Goal: Check status: Check status

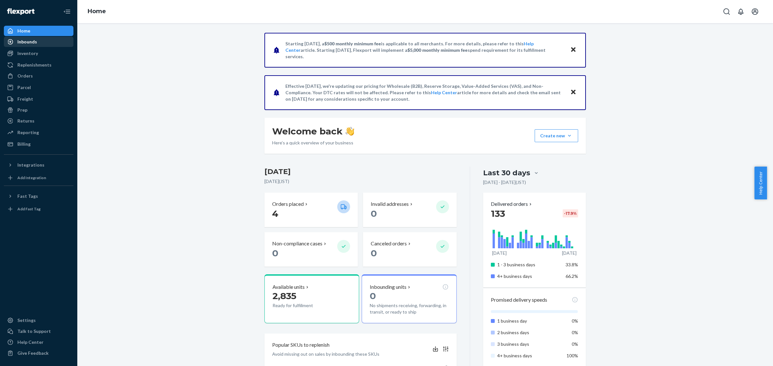
click at [40, 44] on div "Inbounds" at bounding box center [39, 41] width 68 height 9
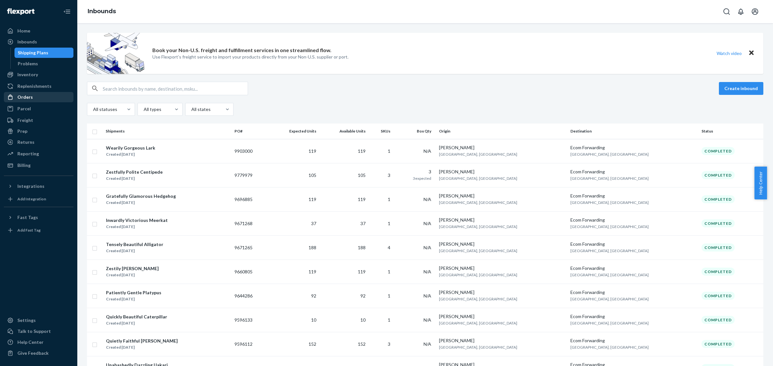
click at [23, 97] on div "Orders" at bounding box center [24, 97] width 15 height 6
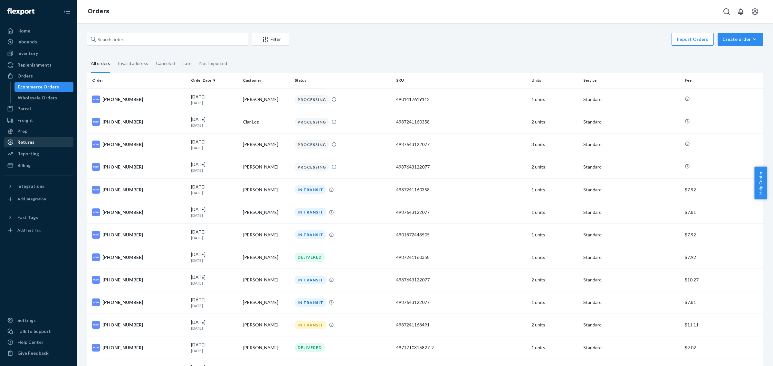
click at [33, 139] on div "Returns" at bounding box center [25, 142] width 17 height 6
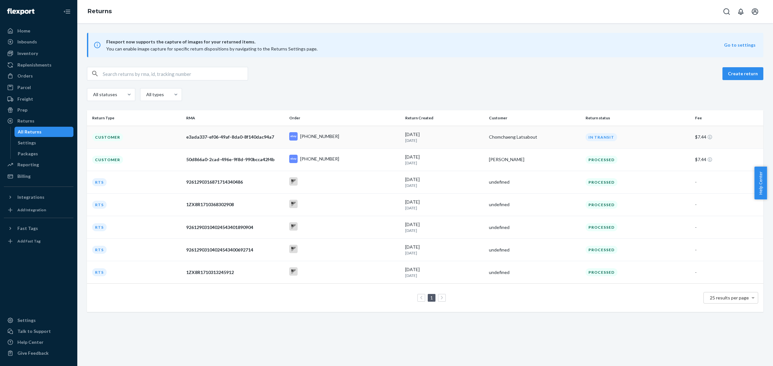
click at [430, 135] on div "[DATE] [DATE]" at bounding box center [444, 137] width 79 height 12
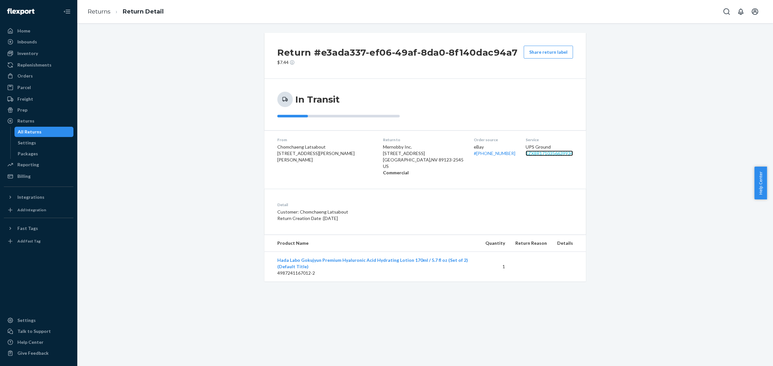
click at [532, 155] on link "1ZX8R1710356639934" at bounding box center [548, 153] width 47 height 5
click at [20, 75] on div "Orders" at bounding box center [24, 76] width 15 height 6
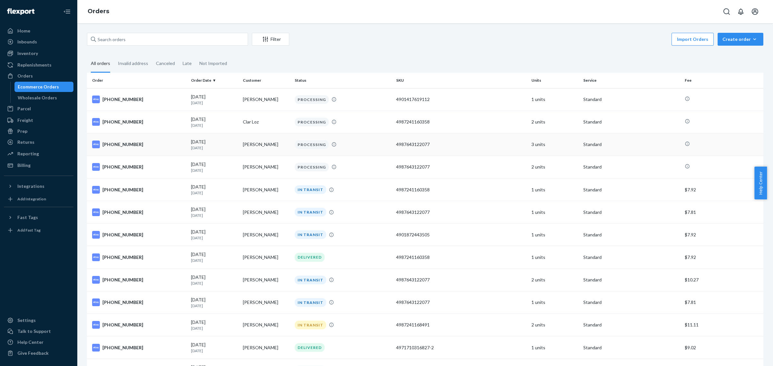
click at [390, 148] on td "PROCESSING" at bounding box center [342, 144] width 101 height 23
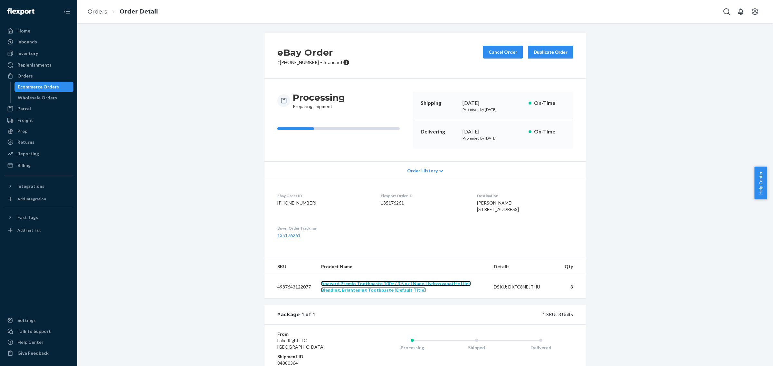
click at [351, 293] on link "Apagard Premio Toothpaste 100g / 3.5 oz | Nano Hydroxyapatite High Blending, Br…" at bounding box center [396, 287] width 150 height 12
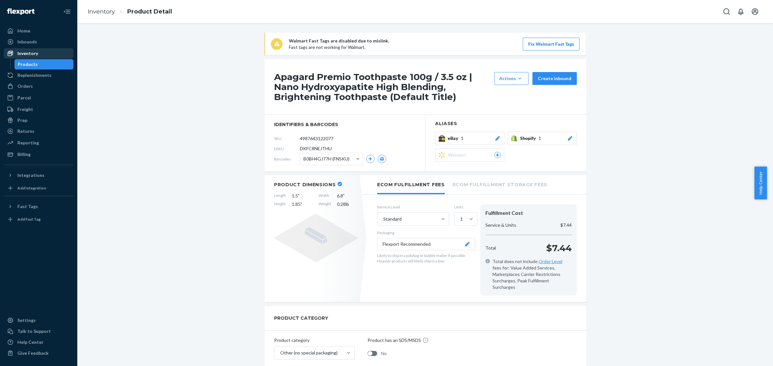
click at [32, 57] on div "Inventory" at bounding box center [39, 53] width 68 height 9
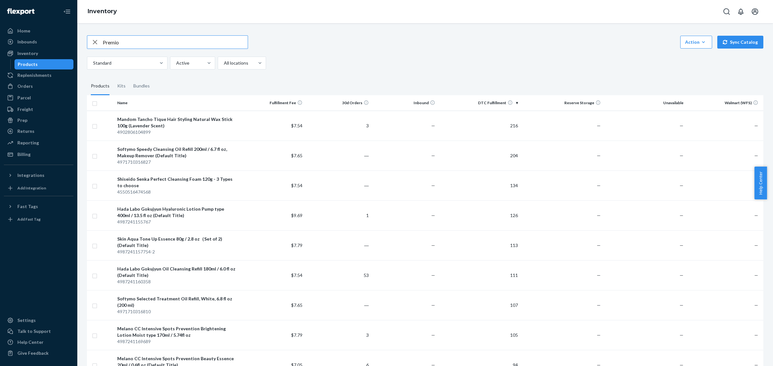
type input "Premio"
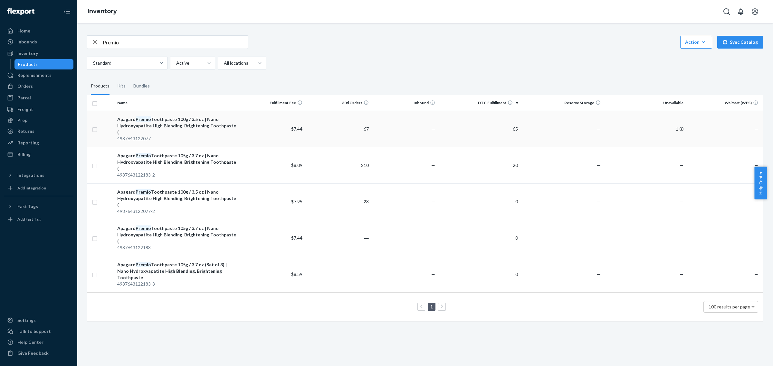
click at [178, 127] on div "Apagard Premio Toothpaste 100g / 3.5 oz | Nano Hydroxyapatite High Blending, Br…" at bounding box center [176, 125] width 119 height 19
